Goal: Task Accomplishment & Management: Use online tool/utility

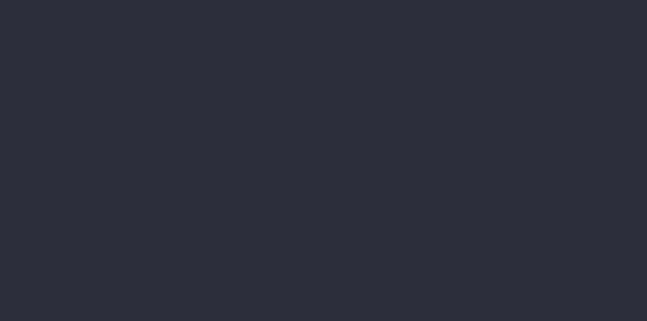
select select "job"
select select "billing"
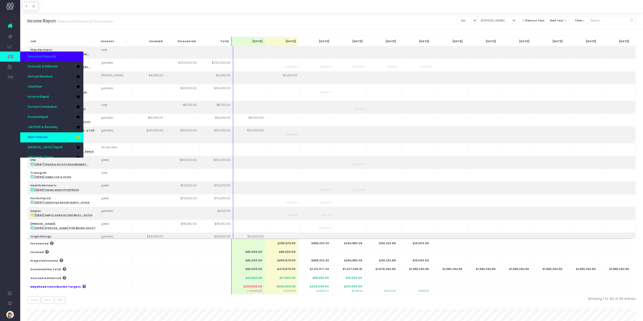
scroll to position [15, 0]
click at [50, 122] on link "New Forecast" at bounding box center [51, 122] width 63 height 10
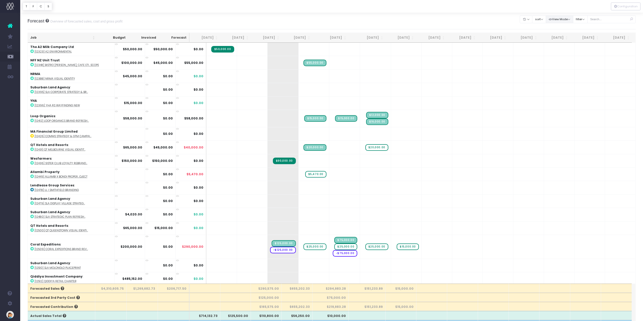
click at [566, 19] on button "View Mode" at bounding box center [560, 19] width 28 height 8
click at [332, 10] on div at bounding box center [331, 6] width 623 height 13
